Goal: Find contact information: Find contact information

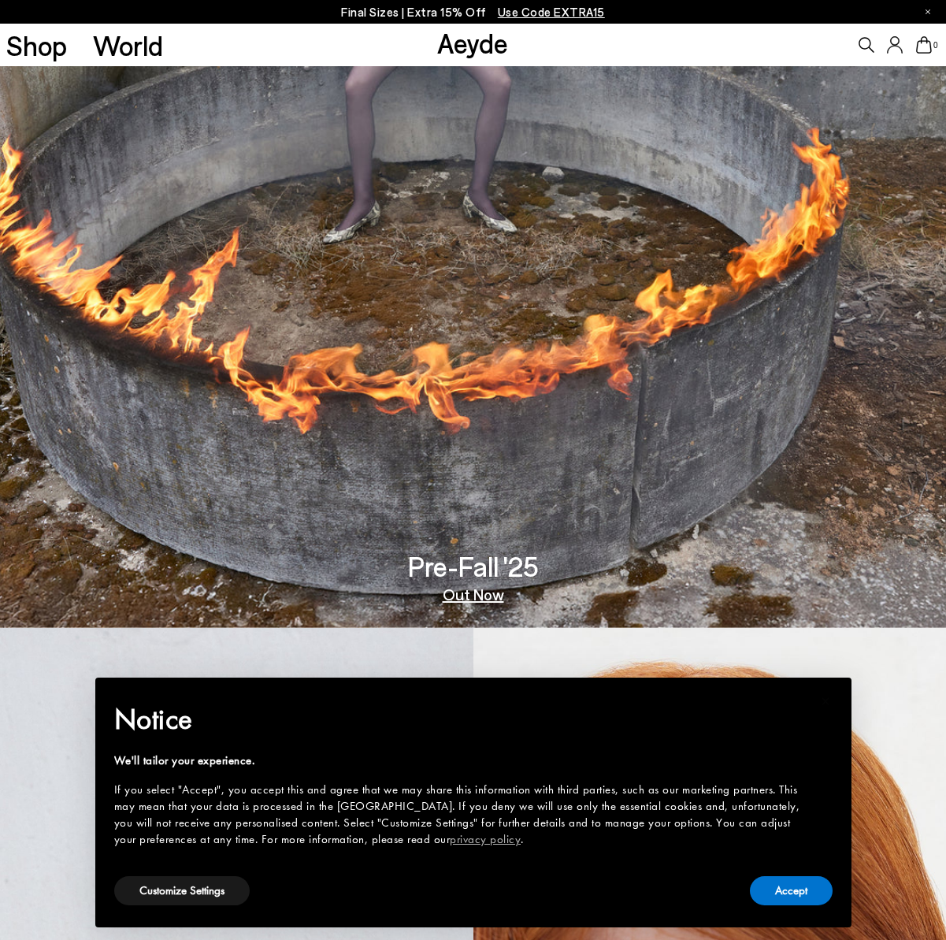
scroll to position [327, 0]
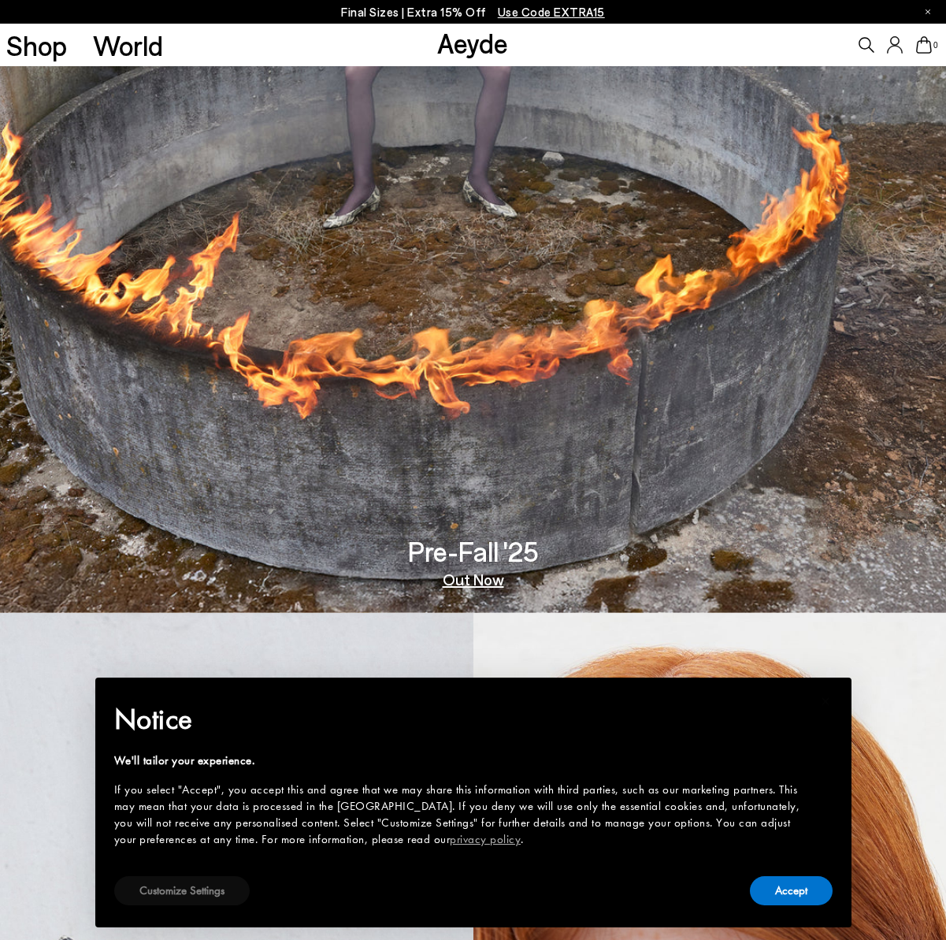
click at [219, 892] on button "Customize Settings" at bounding box center [181, 890] width 135 height 29
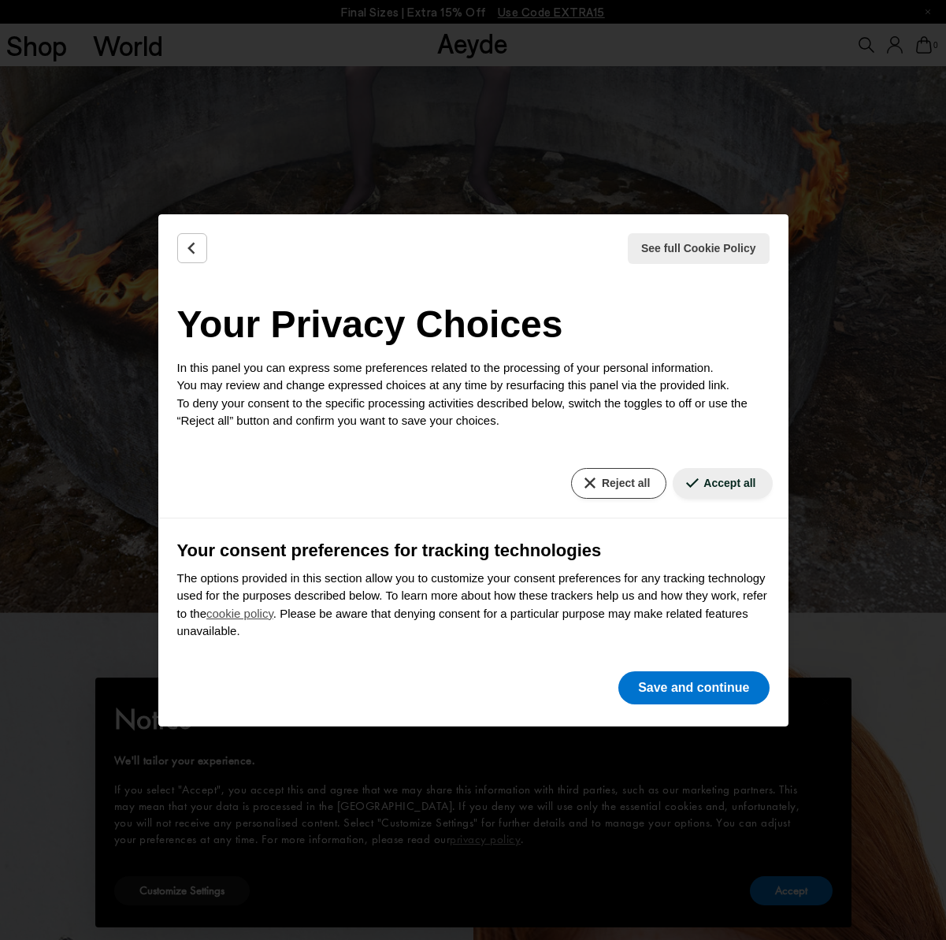
scroll to position [7, 0]
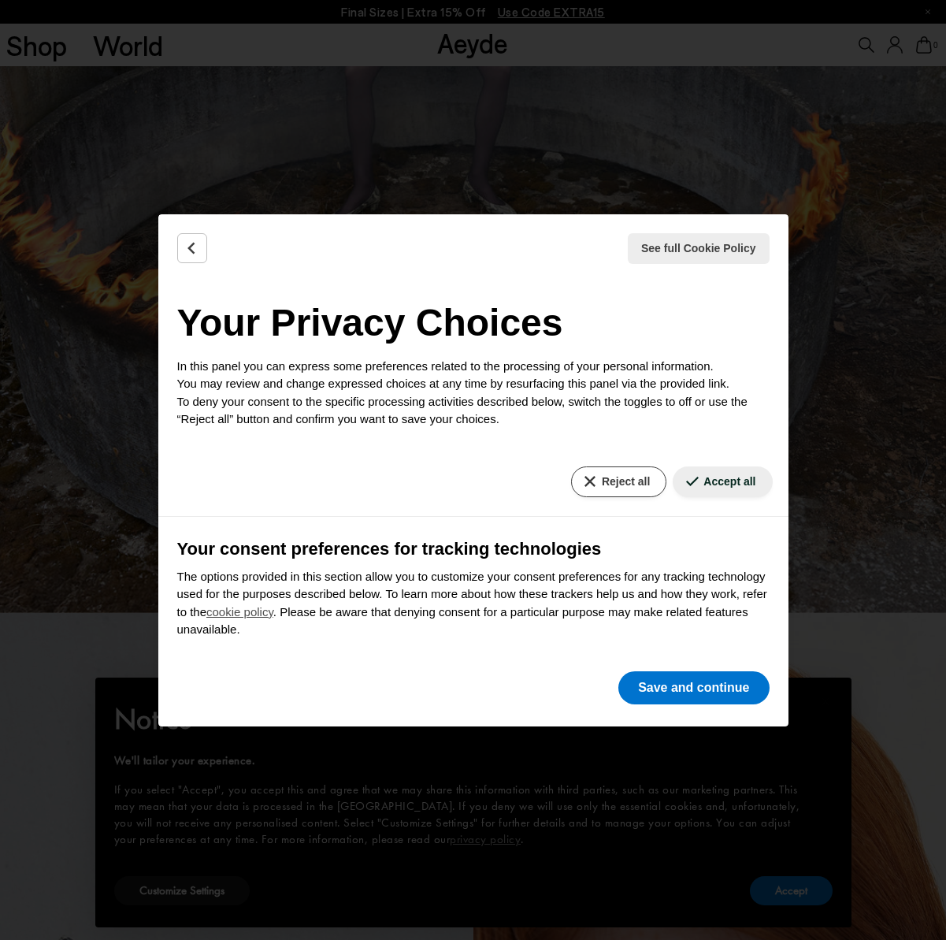
click at [634, 485] on button "Reject all" at bounding box center [618, 481] width 95 height 31
click at [599, 478] on button "Reject all" at bounding box center [618, 481] width 95 height 31
click at [689, 692] on button "Save and continue" at bounding box center [693, 687] width 150 height 33
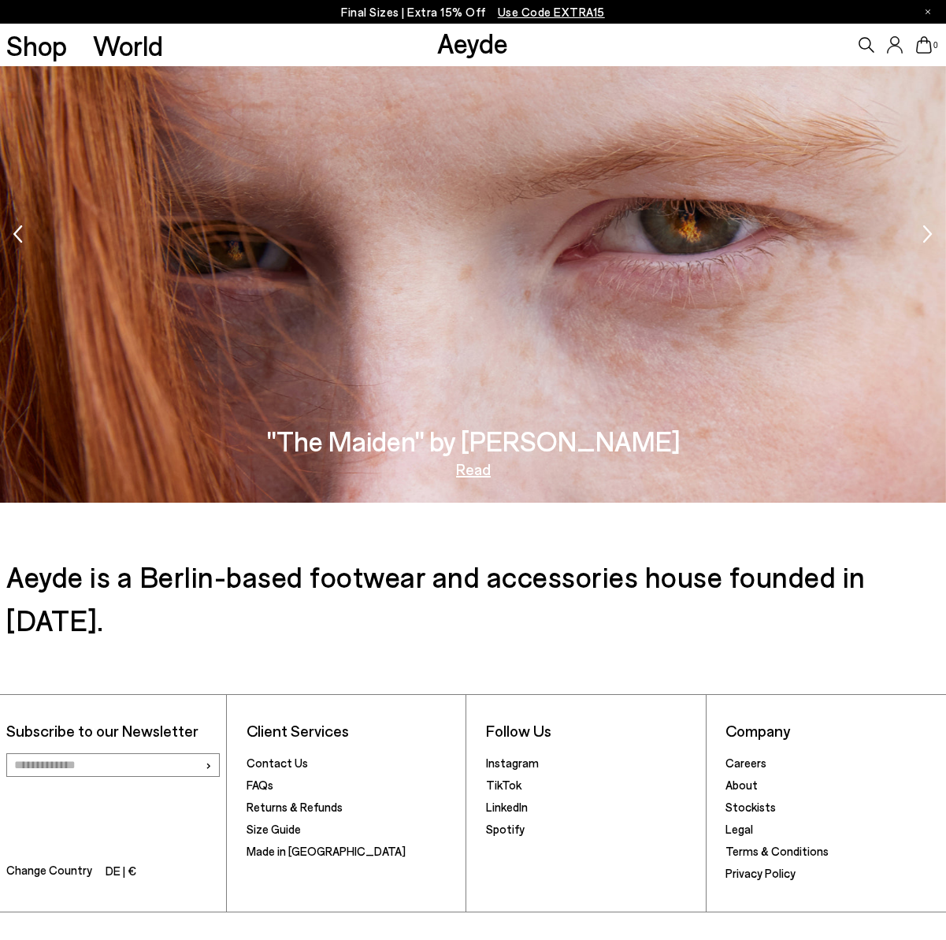
scroll to position [3097, 0]
click at [432, 939] on link "Aeyde" at bounding box center [429, 948] width 32 height 14
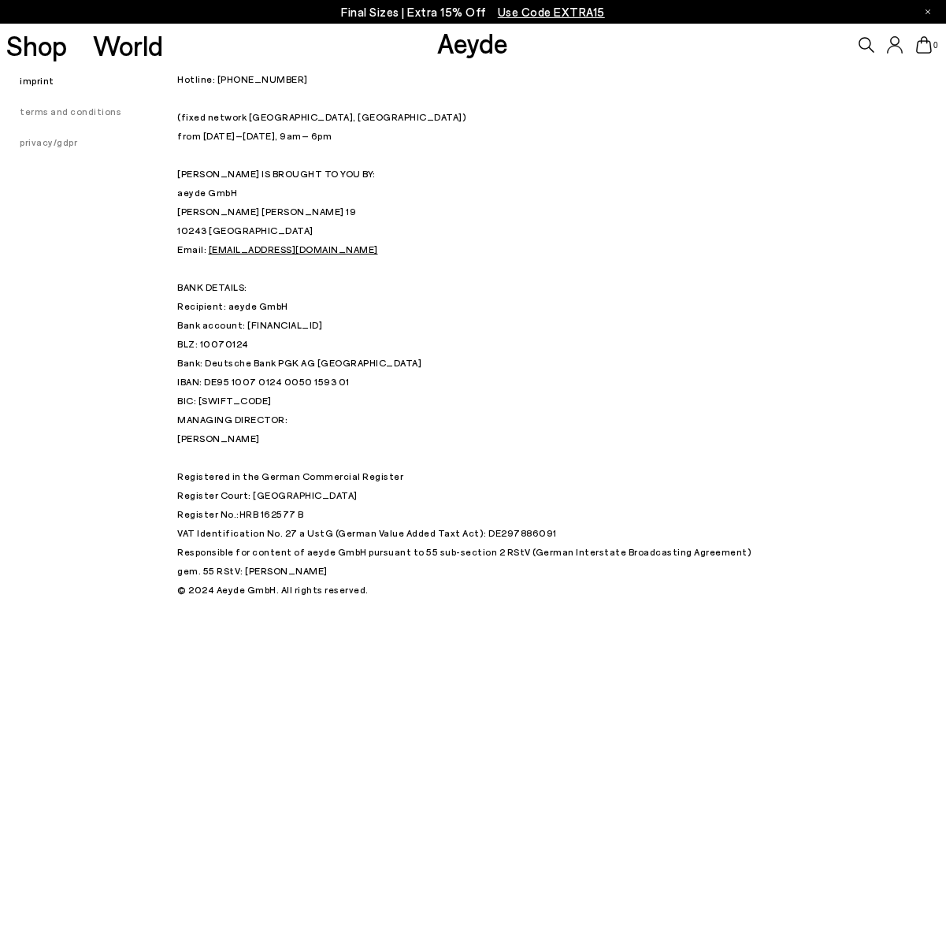
scroll to position [40, 0]
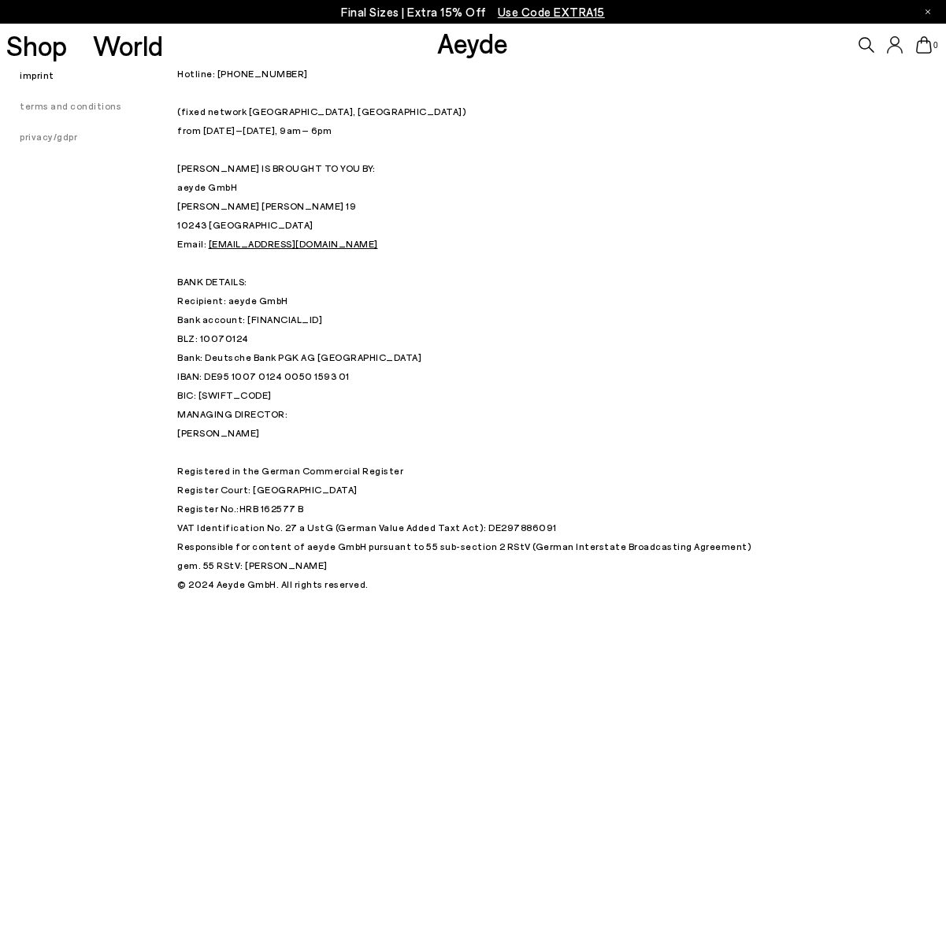
drag, startPoint x: 165, startPoint y: 426, endPoint x: 294, endPoint y: 440, distance: 130.0
click at [294, 440] on div "imprint terms and conditions privacy/gdpr Hotline: +49 (0) 30 34 655 808 (fixed…" at bounding box center [473, 309] width 946 height 567
click at [255, 464] on p "MANAGING DIRECTOR: Luisa Dames Registered in the German Commercial Register Reg…" at bounding box center [473, 470] width 592 height 132
drag, startPoint x: 239, startPoint y: 434, endPoint x: 179, endPoint y: 435, distance: 59.9
click at [179, 435] on p "MANAGING DIRECTOR: Luisa Dames Registered in the German Commercial Register Reg…" at bounding box center [473, 470] width 592 height 132
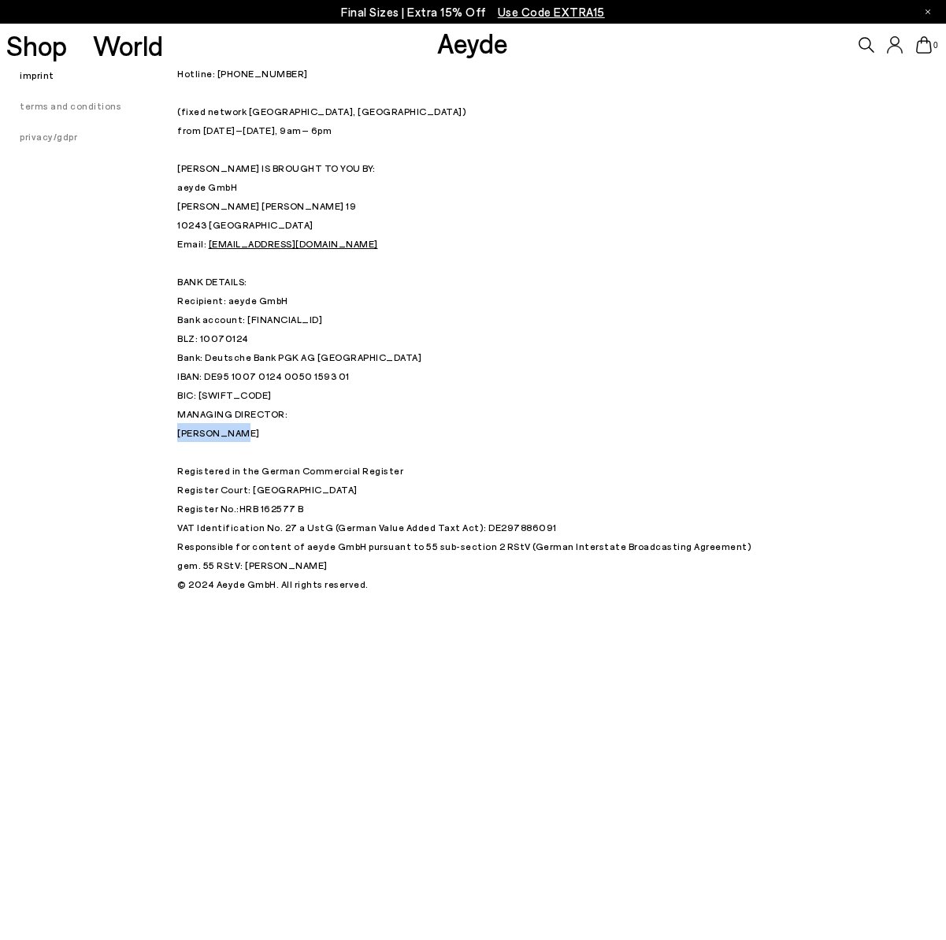
copy p "Luisa Dames"
